Goal: Transaction & Acquisition: Purchase product/service

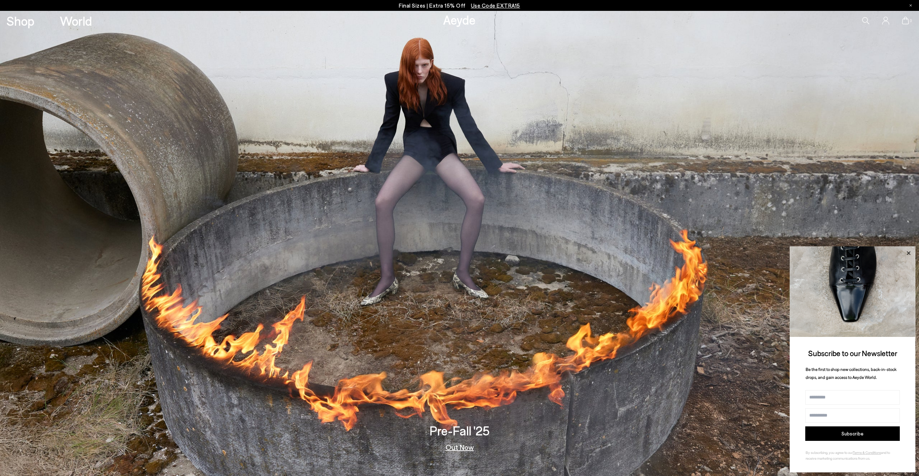
click at [907, 254] on icon at bounding box center [909, 253] width 4 height 4
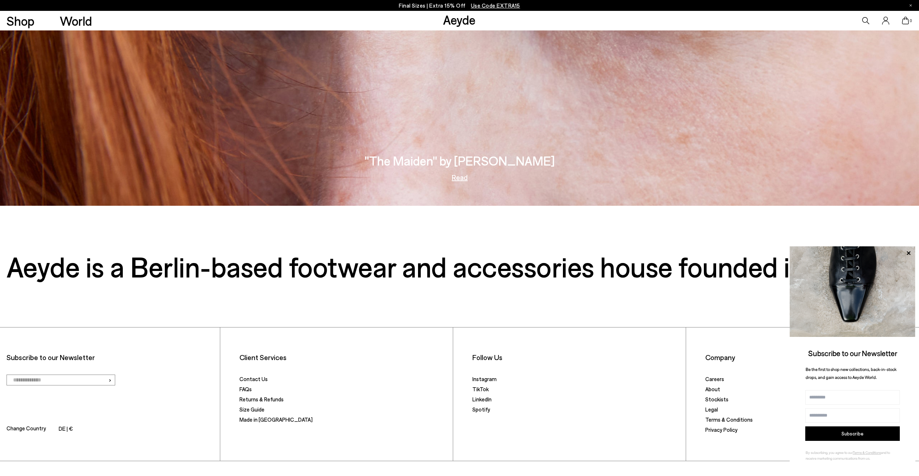
scroll to position [2050, 0]
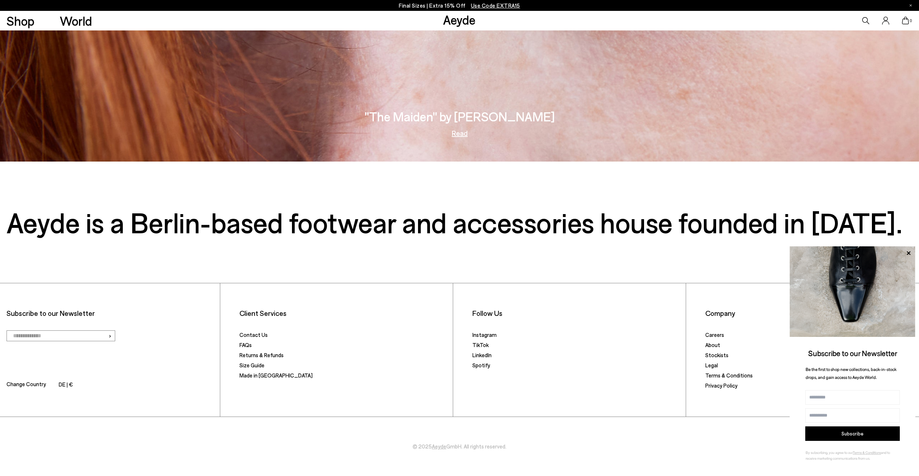
click at [864, 21] on icon at bounding box center [865, 20] width 7 height 7
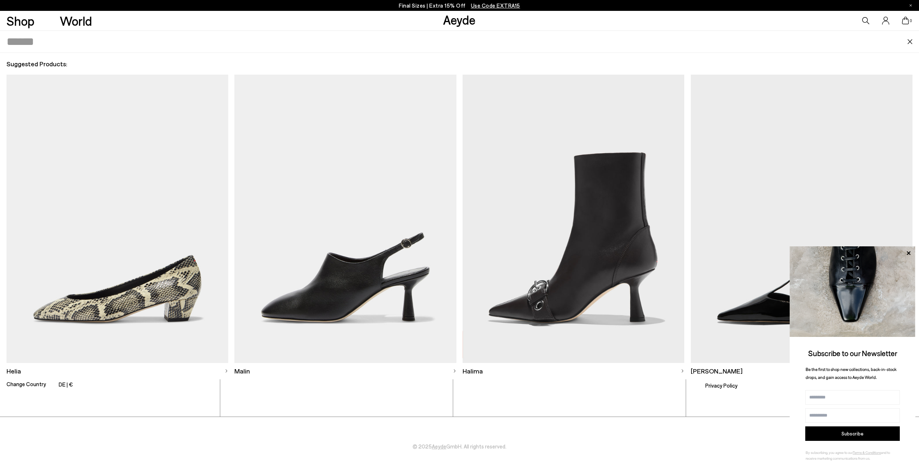
click at [455, 41] on input "text" at bounding box center [457, 42] width 901 height 22
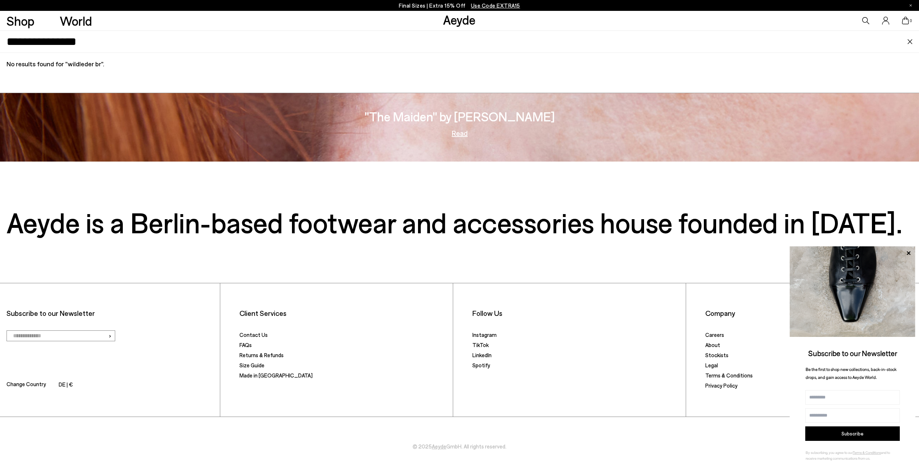
type input "**********"
click at [56, 42] on input "**********" at bounding box center [457, 42] width 901 height 22
drag, startPoint x: 98, startPoint y: 47, endPoint x: 0, endPoint y: 44, distance: 97.8
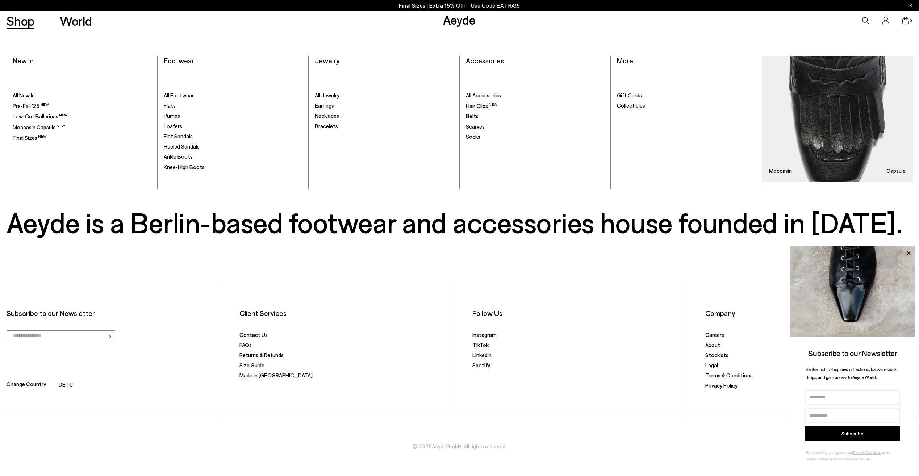
click at [18, 21] on link "Shop" at bounding box center [21, 20] width 28 height 13
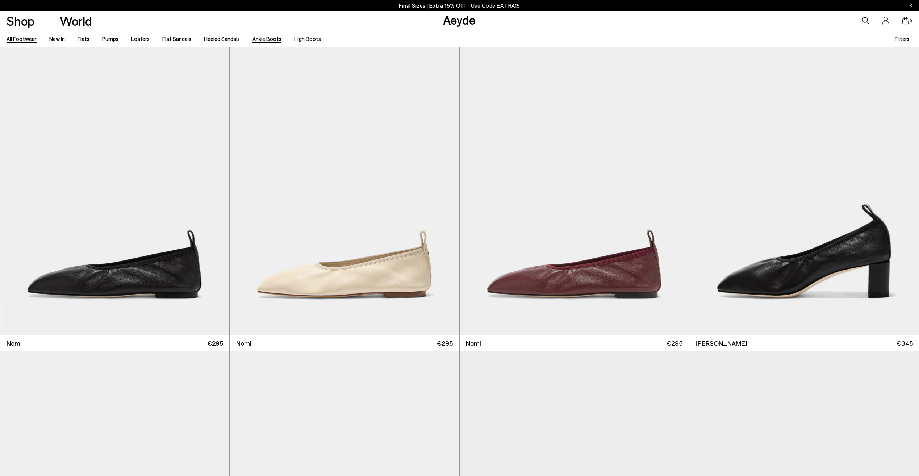
click at [266, 37] on link "Ankle Boots" at bounding box center [266, 39] width 29 height 7
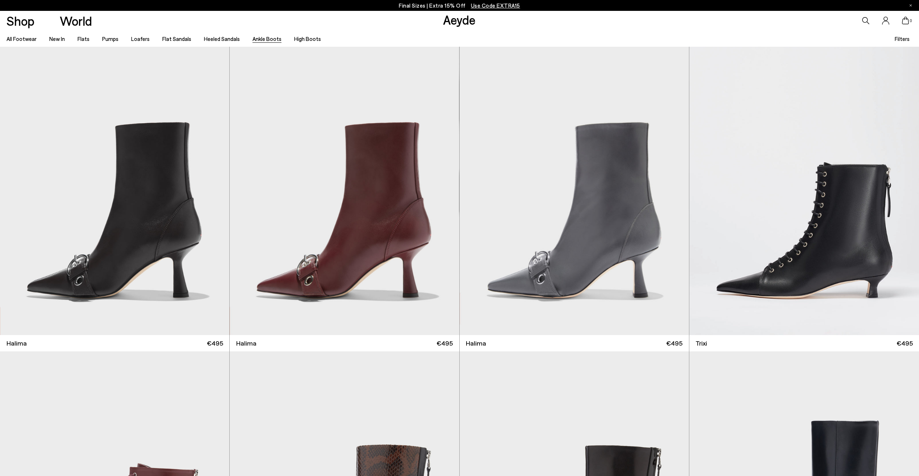
click at [910, 39] on div "Filters" at bounding box center [904, 38] width 18 height 16
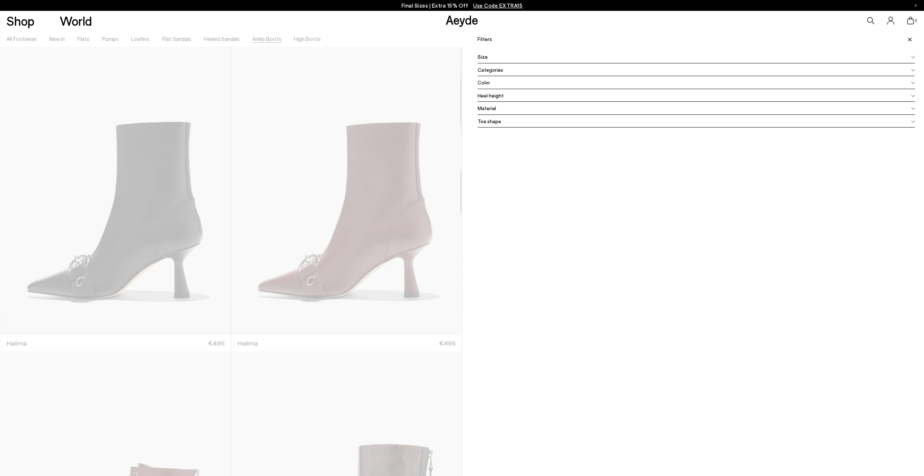
click at [488, 83] on div "Color" at bounding box center [697, 82] width 438 height 13
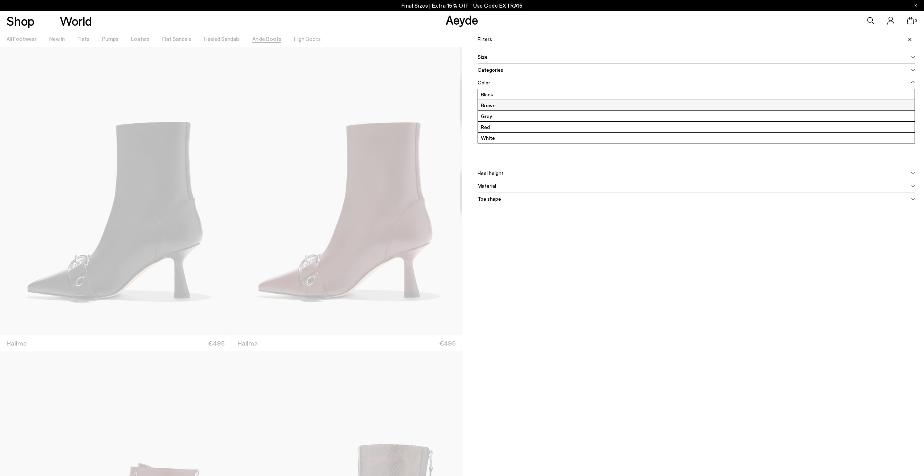
click at [484, 104] on label "Brown" at bounding box center [696, 105] width 437 height 11
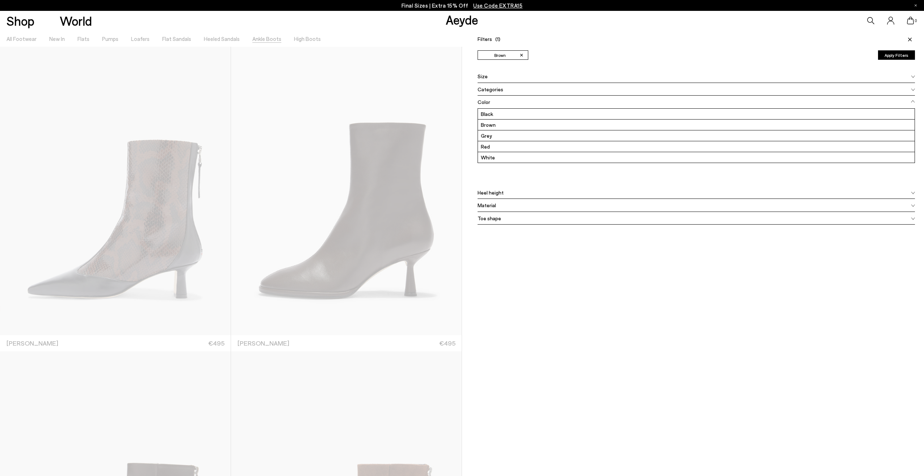
click at [495, 206] on div "Material" at bounding box center [697, 205] width 438 height 13
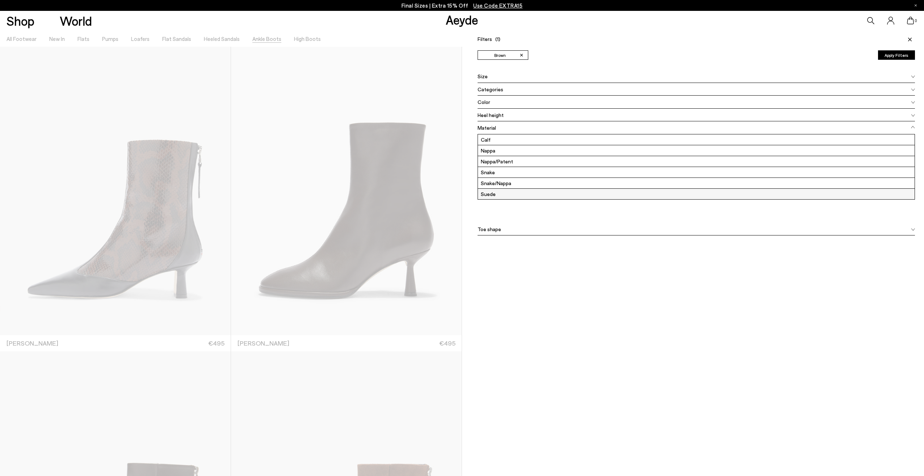
click at [484, 194] on label "Suede" at bounding box center [696, 194] width 437 height 11
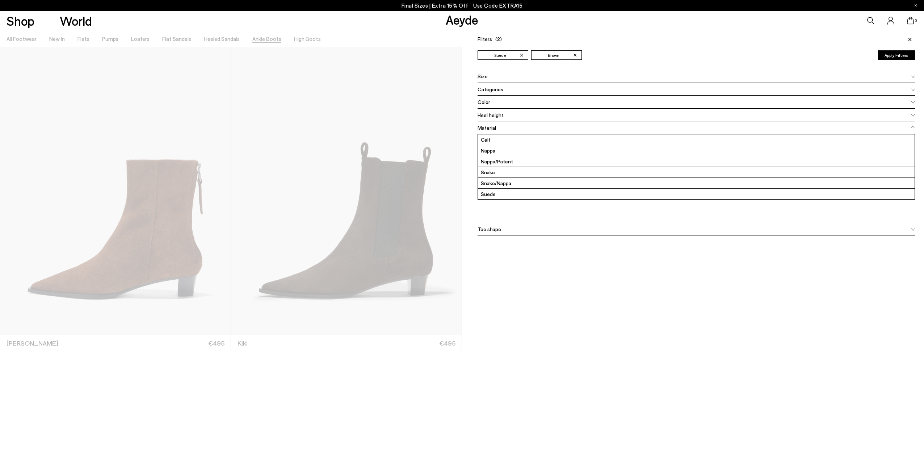
click at [888, 55] on button "Apply Filters" at bounding box center [896, 54] width 37 height 9
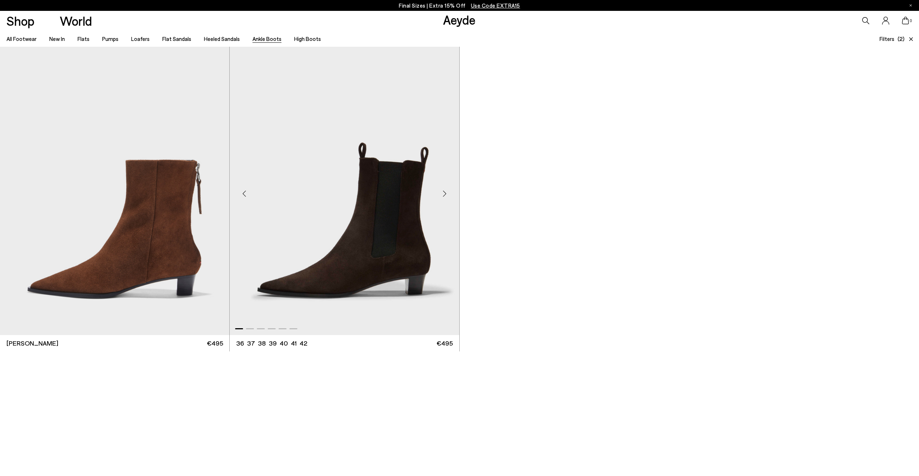
click at [379, 244] on img "1 / 6" at bounding box center [344, 191] width 229 height 288
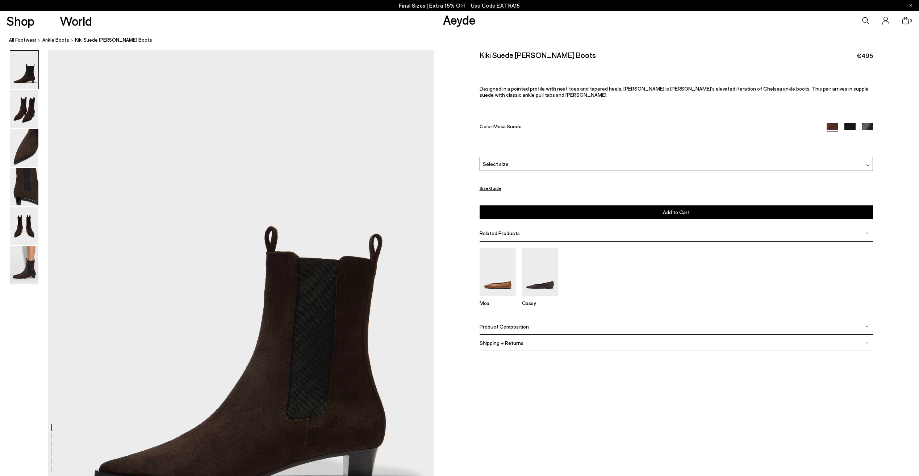
scroll to position [145, 0]
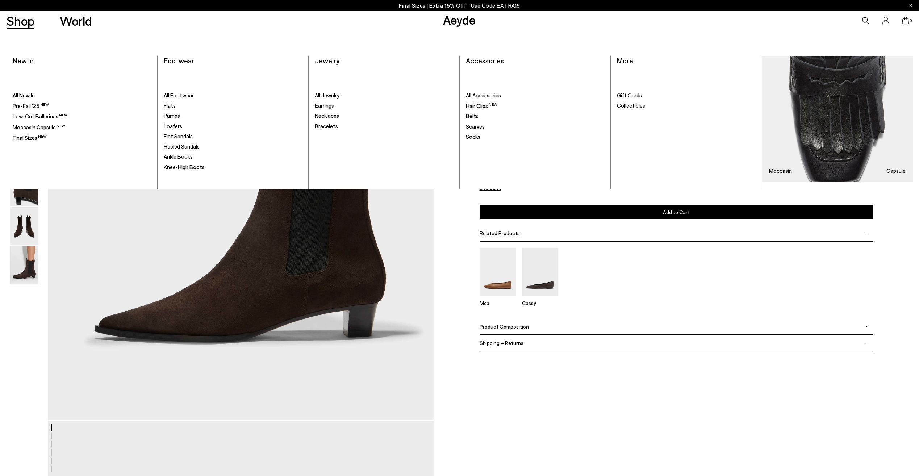
click at [168, 107] on span "Flats" at bounding box center [170, 105] width 12 height 7
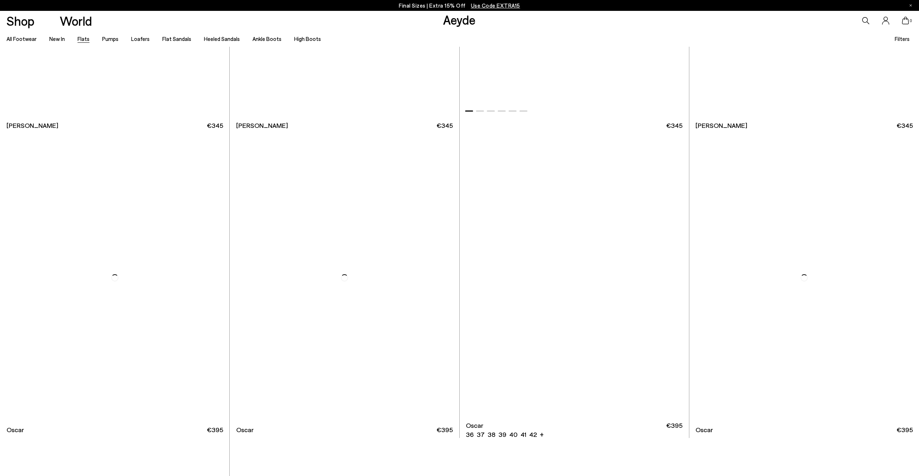
scroll to position [6158, 0]
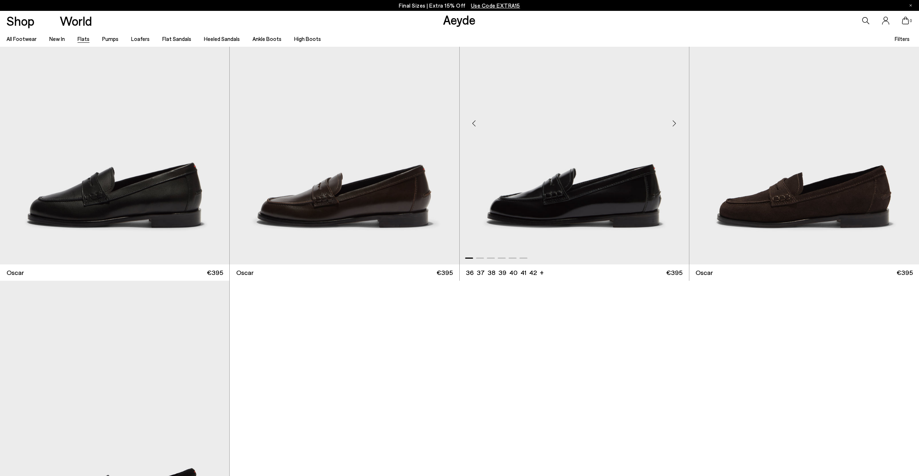
click at [601, 192] on img "1 / 6" at bounding box center [574, 120] width 229 height 288
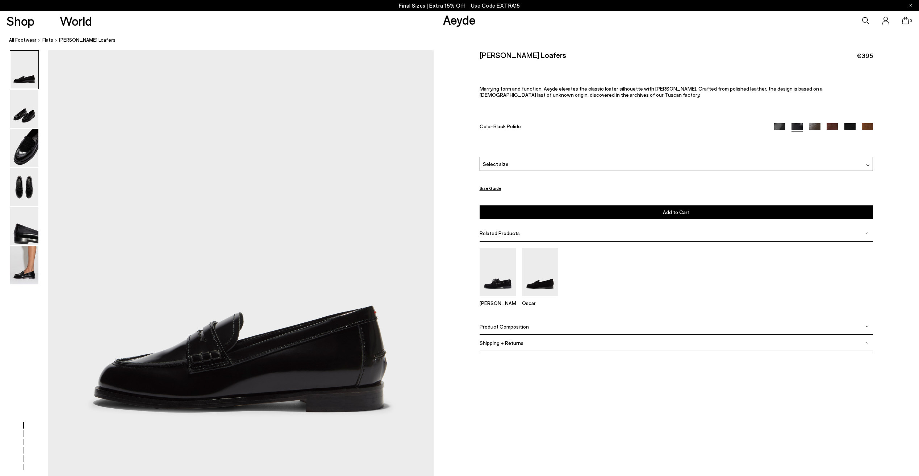
click at [499, 166] on span "Select size" at bounding box center [496, 164] width 26 height 8
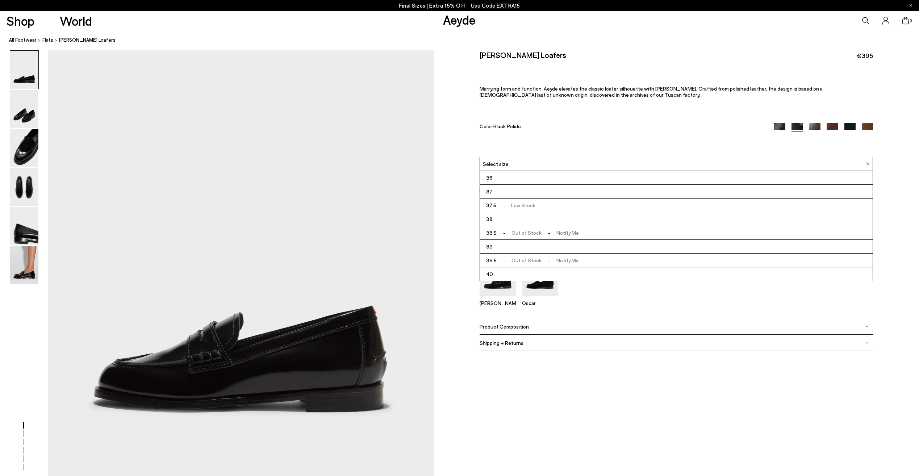
click at [497, 220] on li "38" at bounding box center [676, 219] width 393 height 14
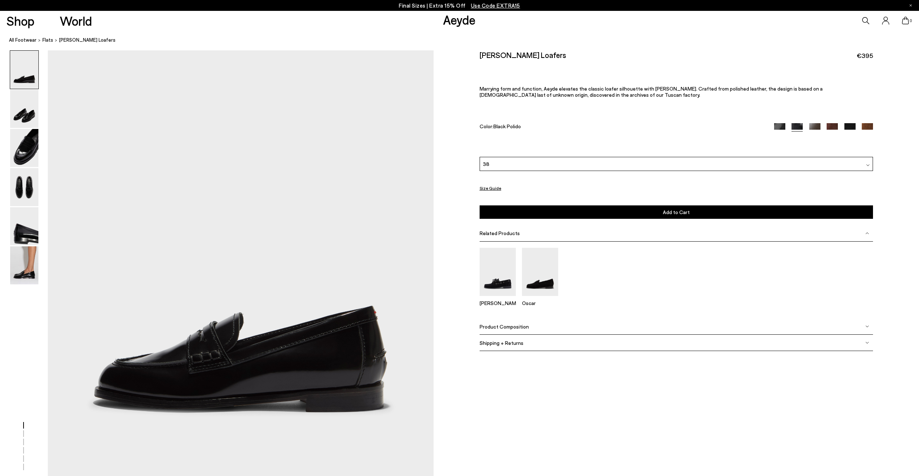
click at [851, 125] on img at bounding box center [849, 128] width 11 height 11
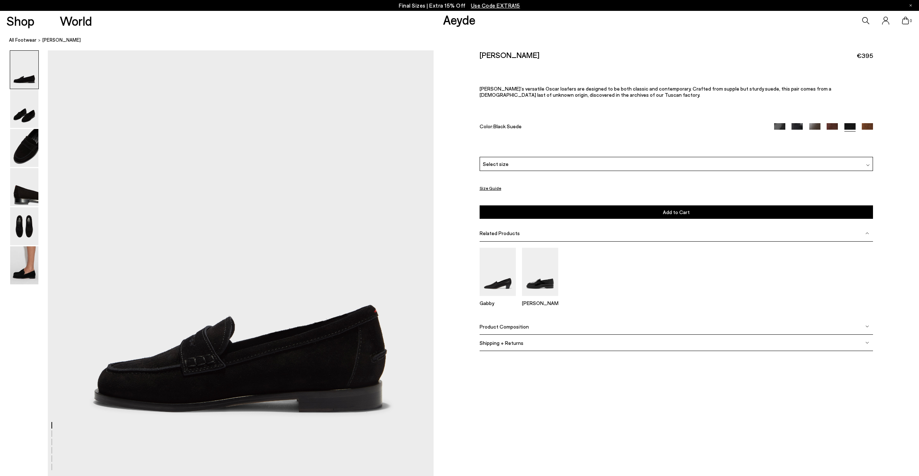
click at [779, 127] on img at bounding box center [779, 128] width 11 height 11
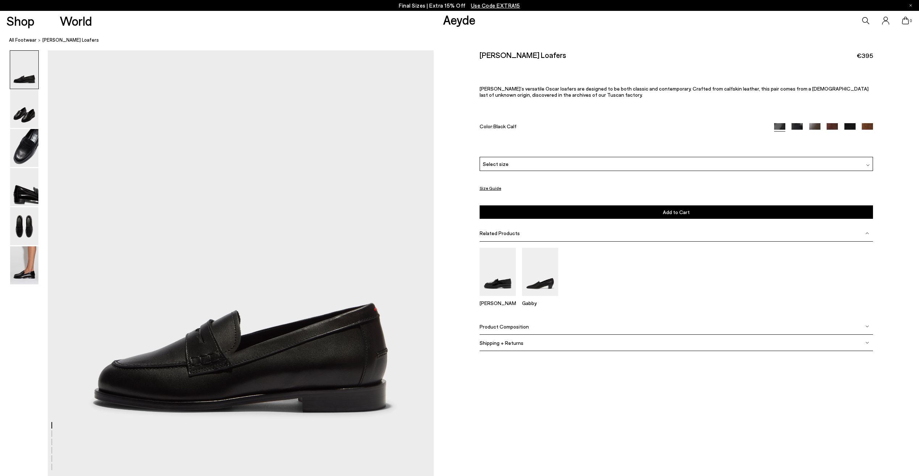
click at [795, 128] on img at bounding box center [797, 128] width 11 height 11
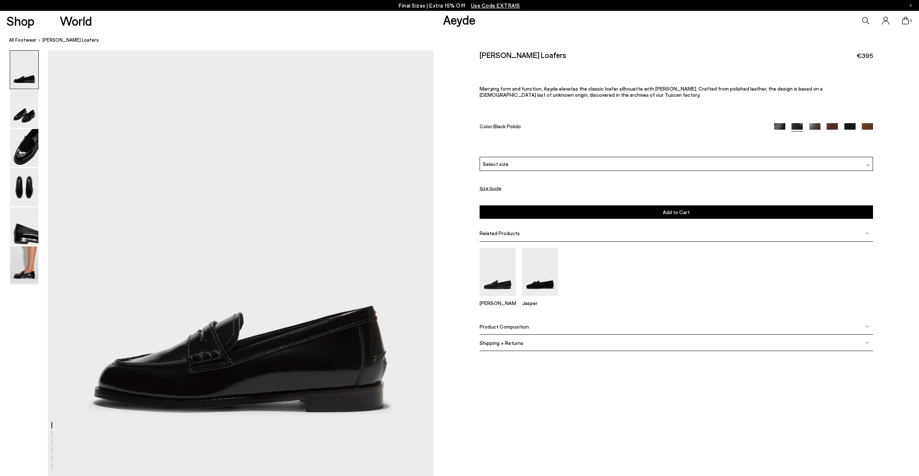
click at [813, 128] on img at bounding box center [814, 128] width 11 height 11
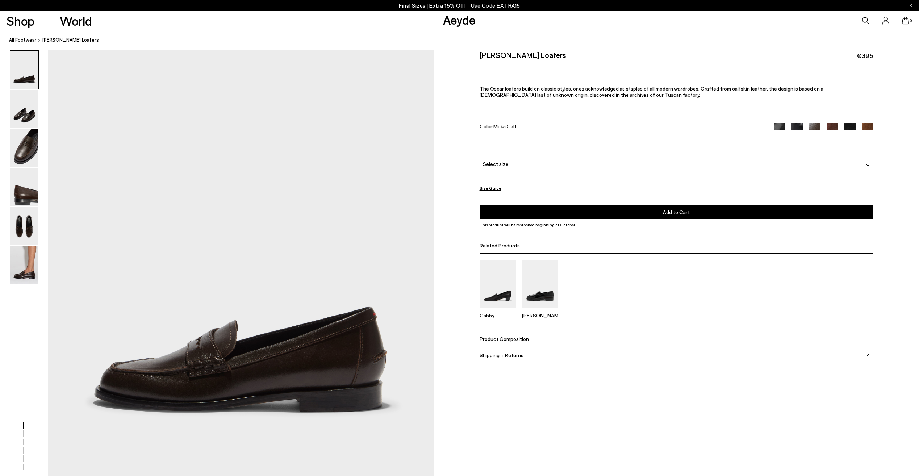
click at [835, 124] on img at bounding box center [832, 128] width 11 height 11
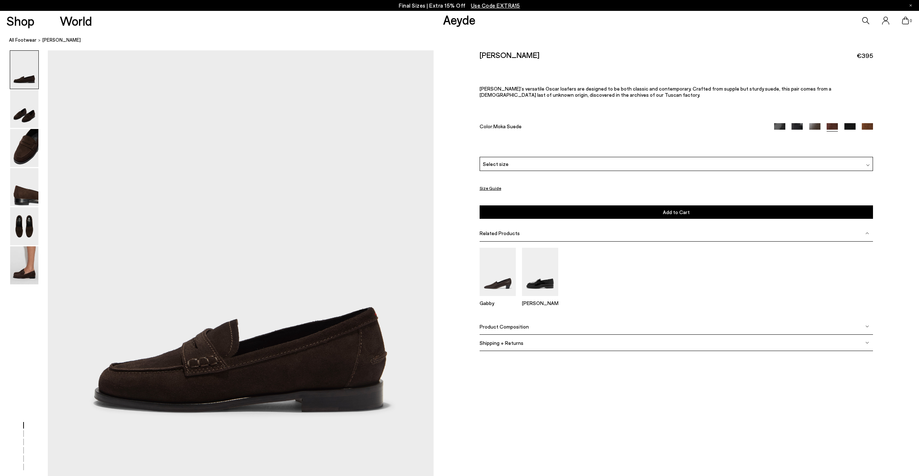
click at [847, 126] on img at bounding box center [849, 128] width 11 height 11
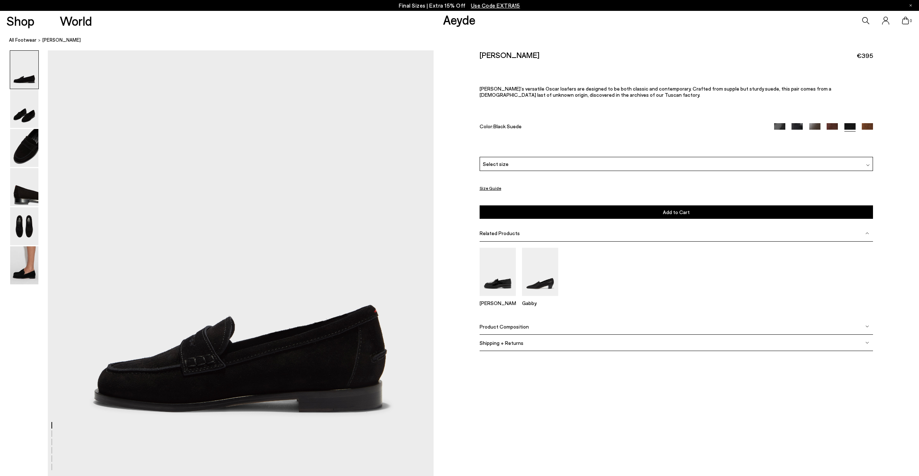
click at [866, 126] on img at bounding box center [867, 128] width 11 height 11
